Goal: Information Seeking & Learning: Learn about a topic

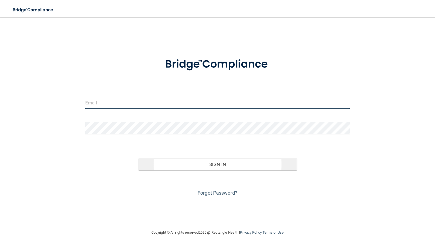
type input "[PERSON_NAME][EMAIL_ADDRESS][PERSON_NAME][DOMAIN_NAME]"
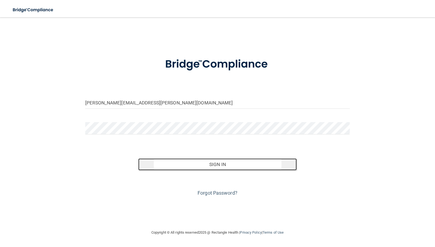
click at [221, 170] on button "Sign In" at bounding box center [217, 165] width 159 height 12
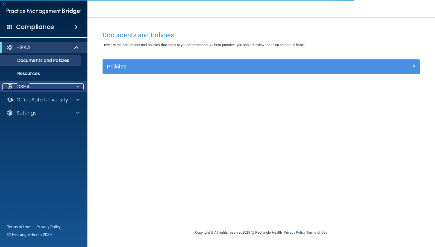
click at [33, 88] on div "OSHA" at bounding box center [36, 87] width 68 height 7
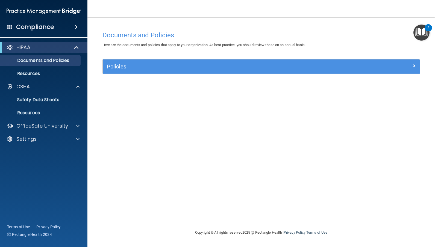
click at [75, 29] on span at bounding box center [76, 27] width 3 height 7
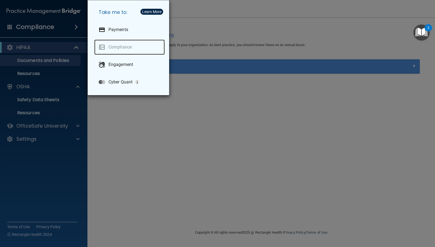
click at [125, 48] on link "Compliance" at bounding box center [129, 47] width 70 height 15
click at [425, 34] on img "Open Resource Center, 2 new notifications" at bounding box center [421, 33] width 16 height 16
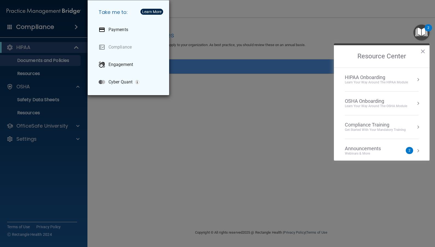
click at [306, 110] on div "Take me to: Payments Compliance Engagement Cyber Quant" at bounding box center [217, 123] width 435 height 247
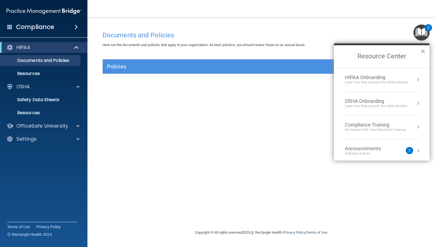
click at [386, 81] on div "Learn Your Way around the HIPAA module" at bounding box center [376, 82] width 63 height 5
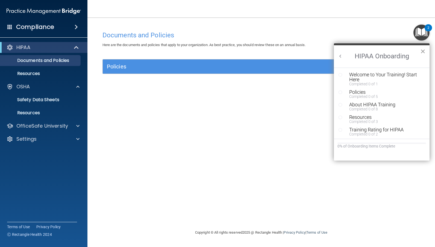
click at [420, 51] on button "×" at bounding box center [422, 51] width 5 height 9
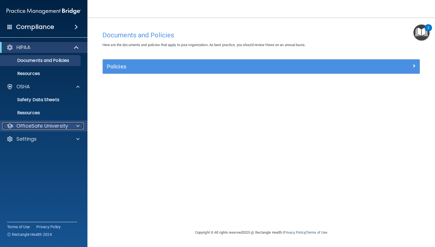
click at [45, 126] on p "OfficeSafe University" at bounding box center [42, 126] width 52 height 7
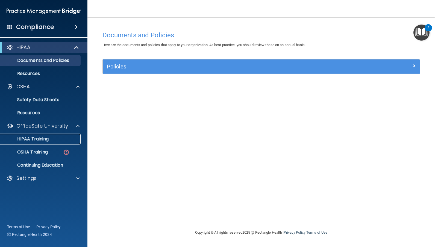
click at [43, 139] on p "HIPAA Training" at bounding box center [26, 139] width 45 height 5
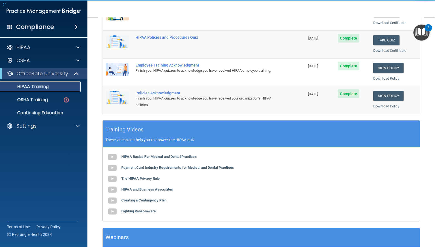
scroll to position [145, 0]
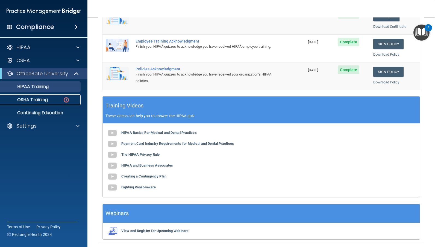
click at [43, 99] on p "OSHA Training" at bounding box center [26, 99] width 44 height 5
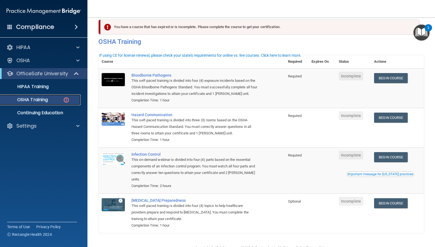
scroll to position [3, 0]
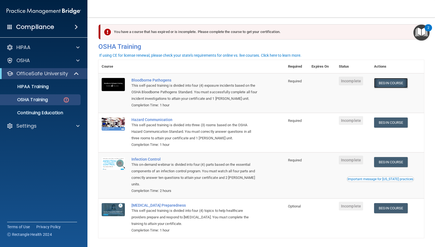
click at [388, 84] on link "Begin Course" at bounding box center [390, 83] width 33 height 10
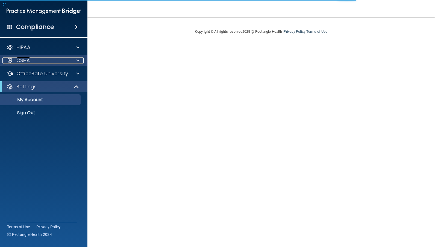
click at [60, 61] on div "OSHA" at bounding box center [36, 60] width 68 height 7
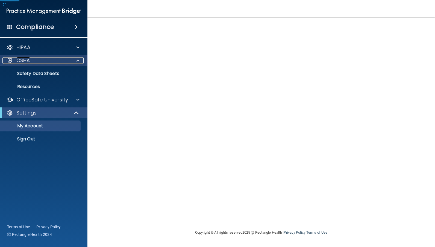
click at [24, 61] on p "OSHA" at bounding box center [23, 60] width 14 height 7
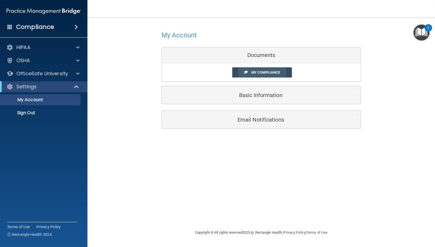
click at [273, 73] on span "My Compliance" at bounding box center [265, 72] width 29 height 4
